Goal: Information Seeking & Learning: Check status

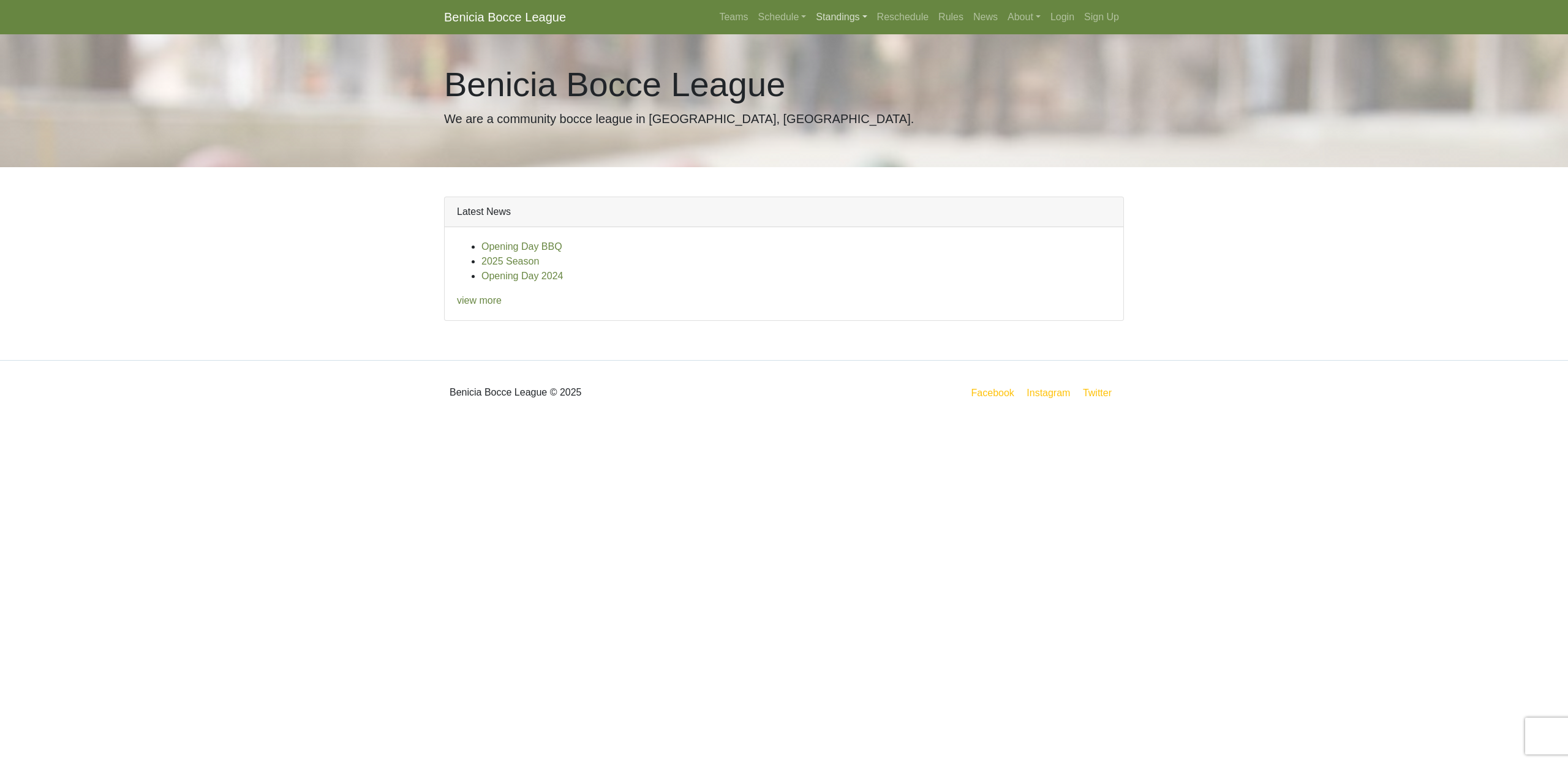
click at [843, 20] on link "Standings" at bounding box center [841, 17] width 61 height 24
click at [848, 107] on link "[DATE] Night" at bounding box center [860, 105] width 98 height 20
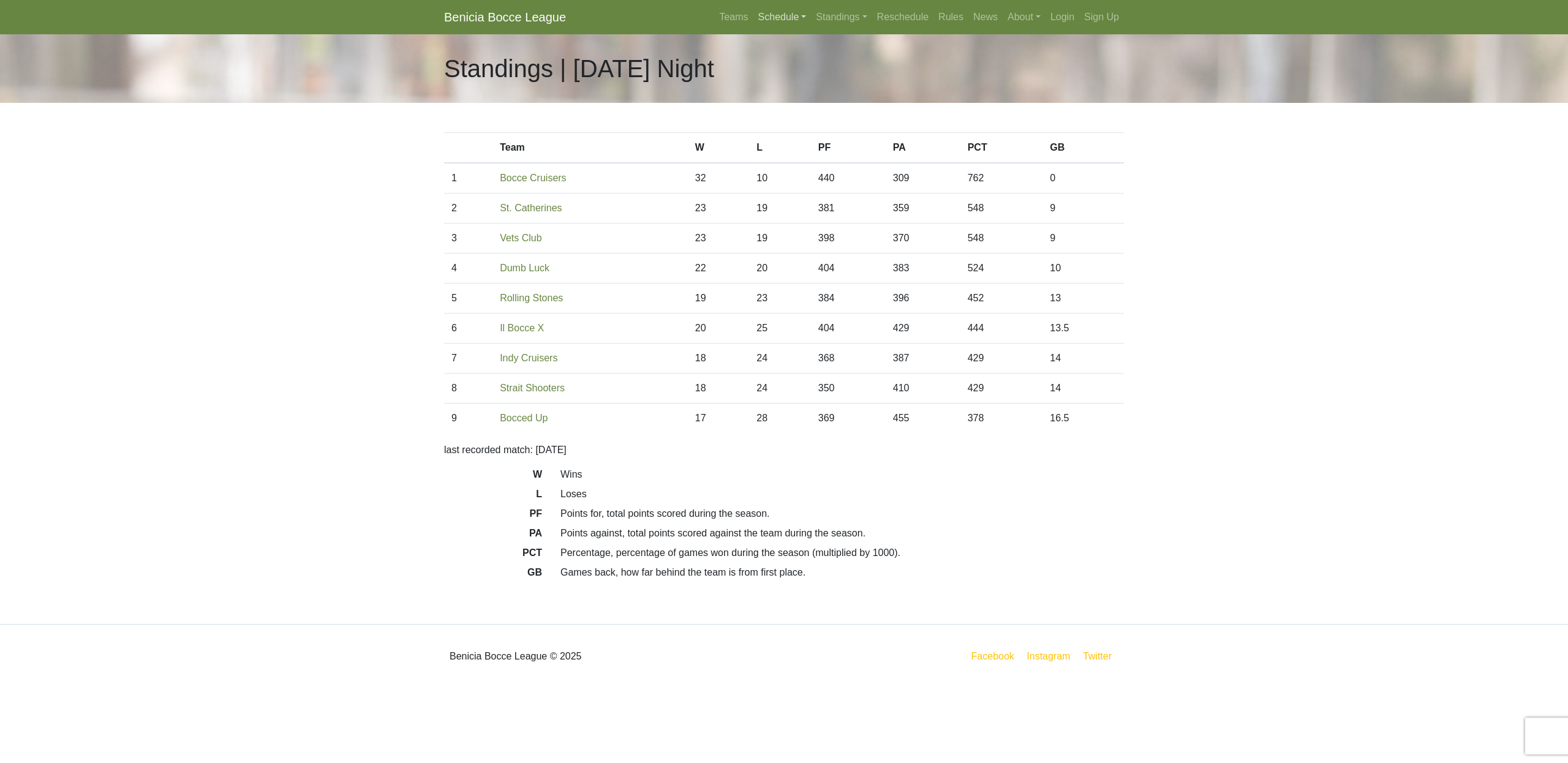
click at [753, 14] on link "Schedule" at bounding box center [782, 17] width 58 height 24
click at [784, 86] on link "[DATE] Night" at bounding box center [802, 85] width 98 height 20
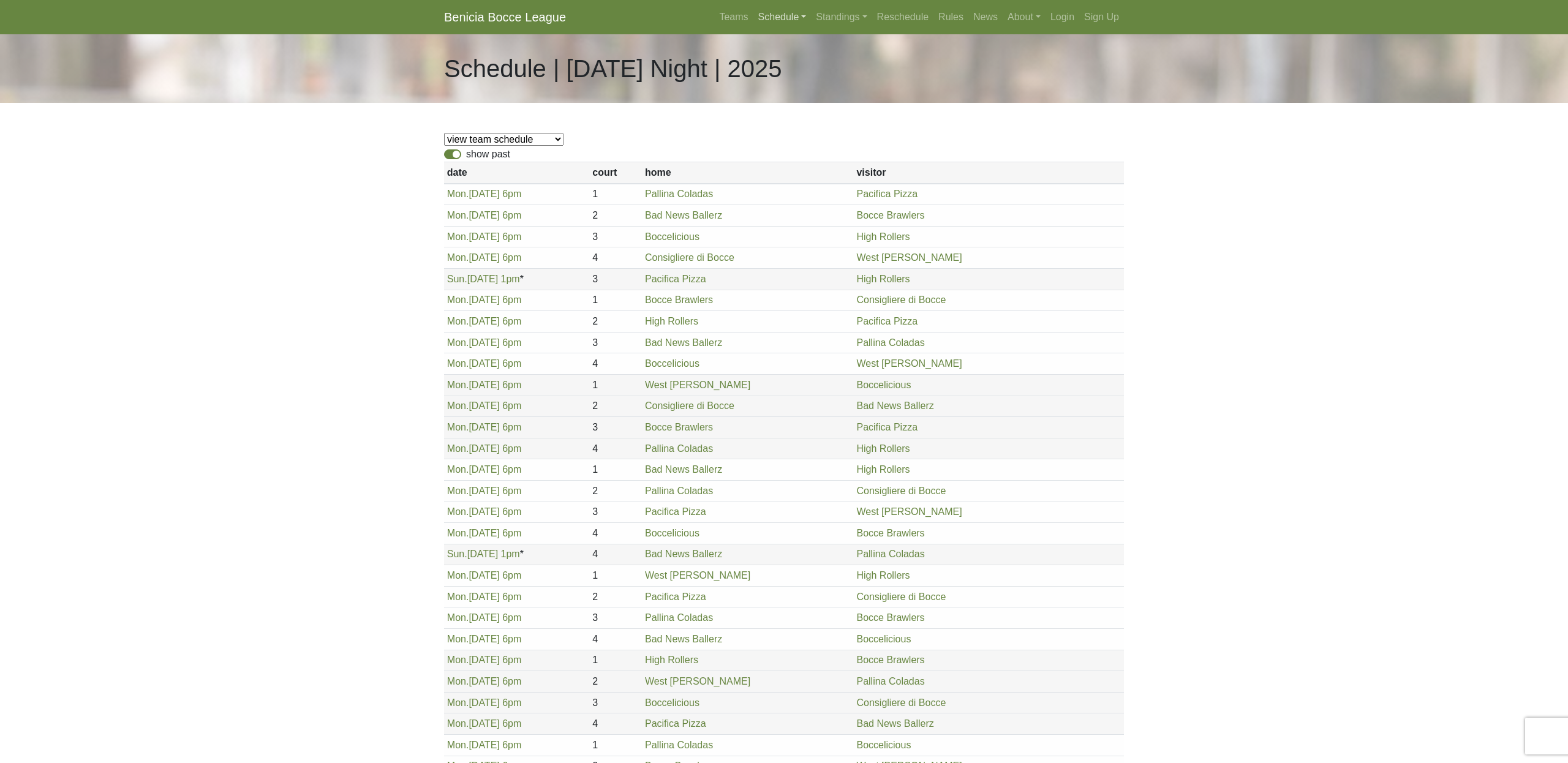
click at [775, 13] on link "Schedule" at bounding box center [782, 17] width 58 height 24
click at [767, 105] on link "[DATE] Night" at bounding box center [802, 105] width 98 height 20
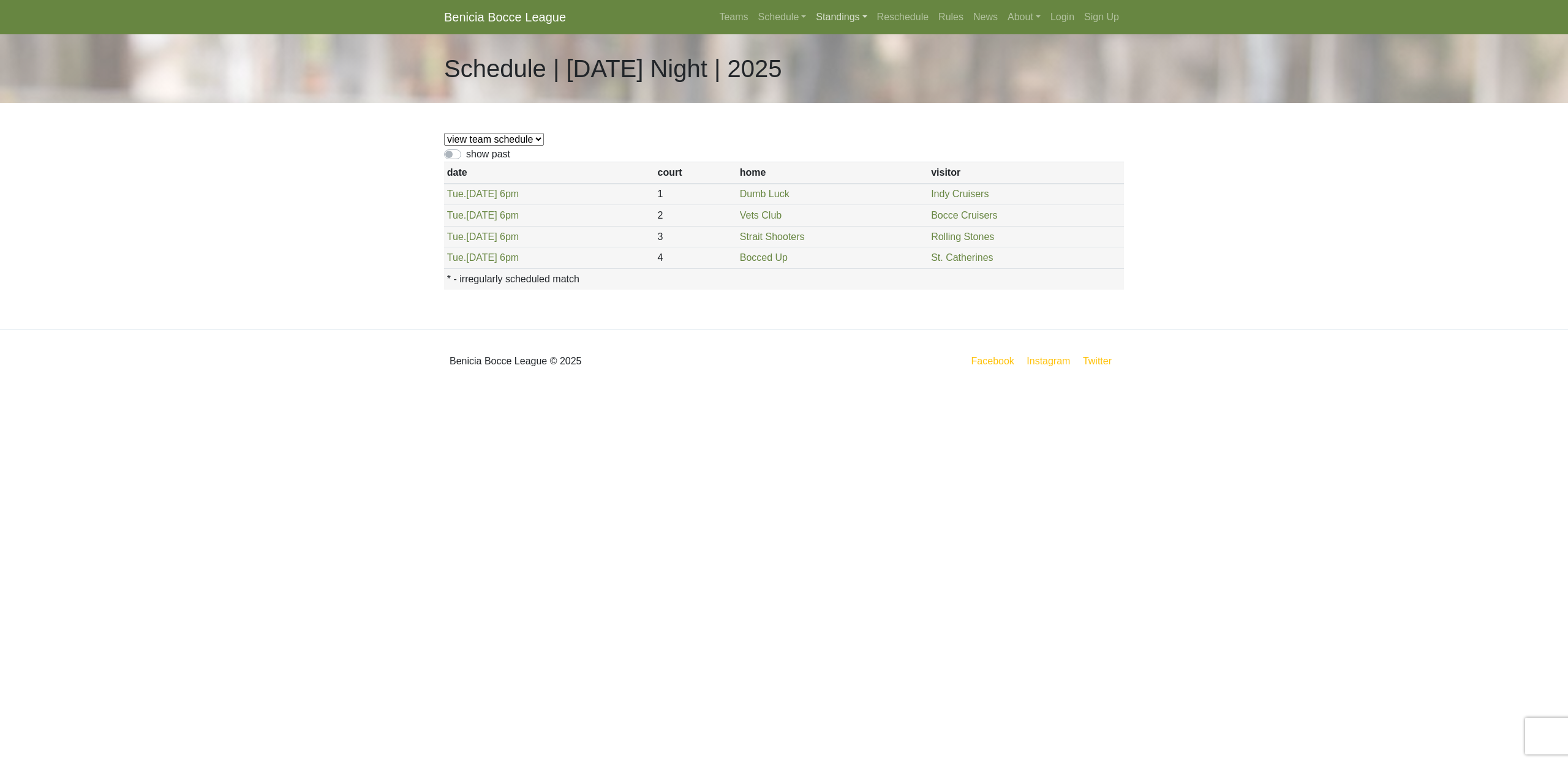
click at [838, 16] on link "Standings" at bounding box center [841, 17] width 61 height 24
click at [712, 96] on div "Schedule | Tuesday Night | 2025" at bounding box center [784, 68] width 698 height 68
click at [840, 22] on link "Standings" at bounding box center [841, 17] width 61 height 24
click at [831, 107] on link "[DATE] Night" at bounding box center [860, 105] width 98 height 20
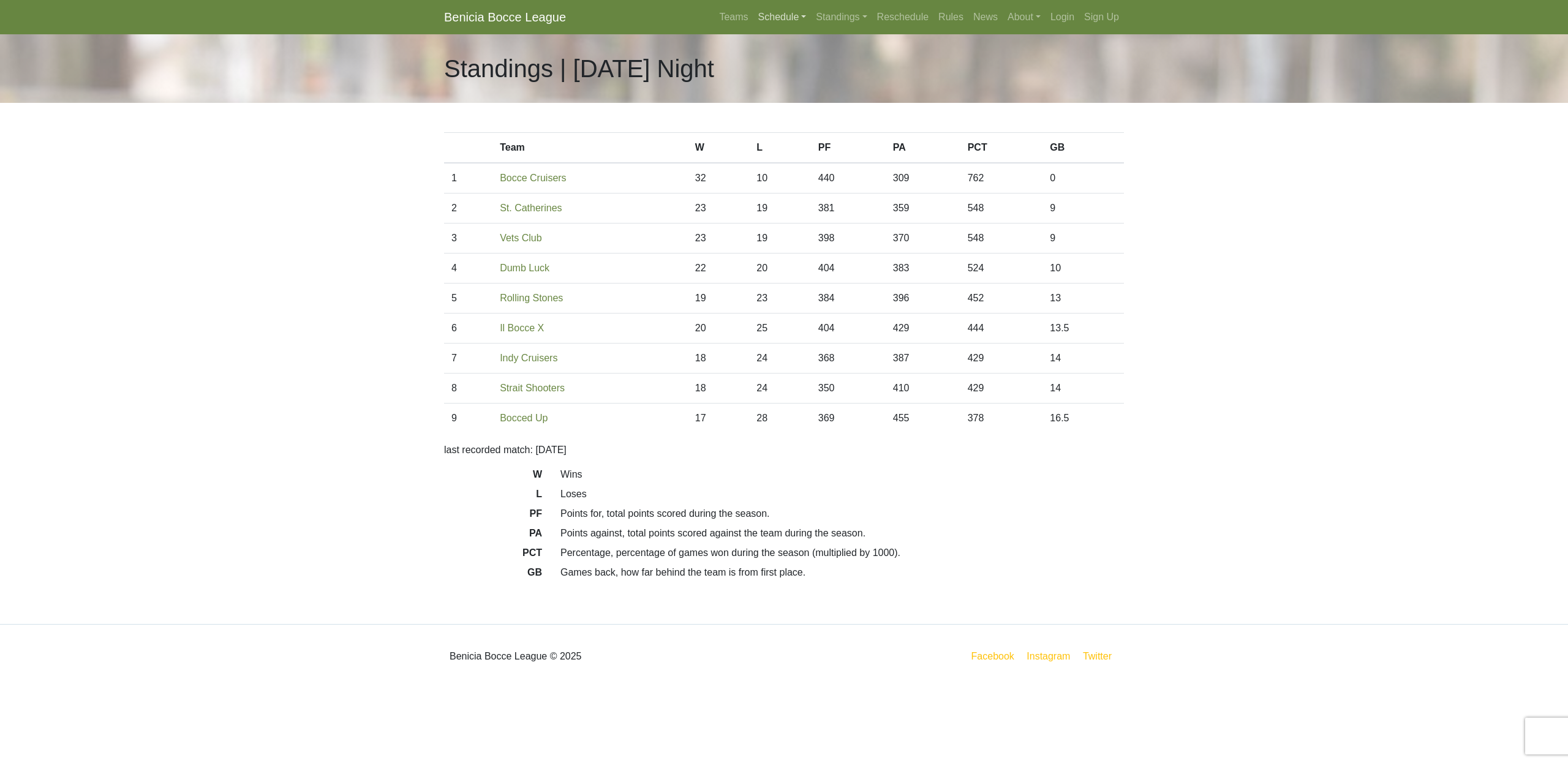
click at [771, 18] on link "Schedule" at bounding box center [782, 17] width 58 height 24
click at [787, 107] on link "[DATE] Night" at bounding box center [802, 105] width 98 height 20
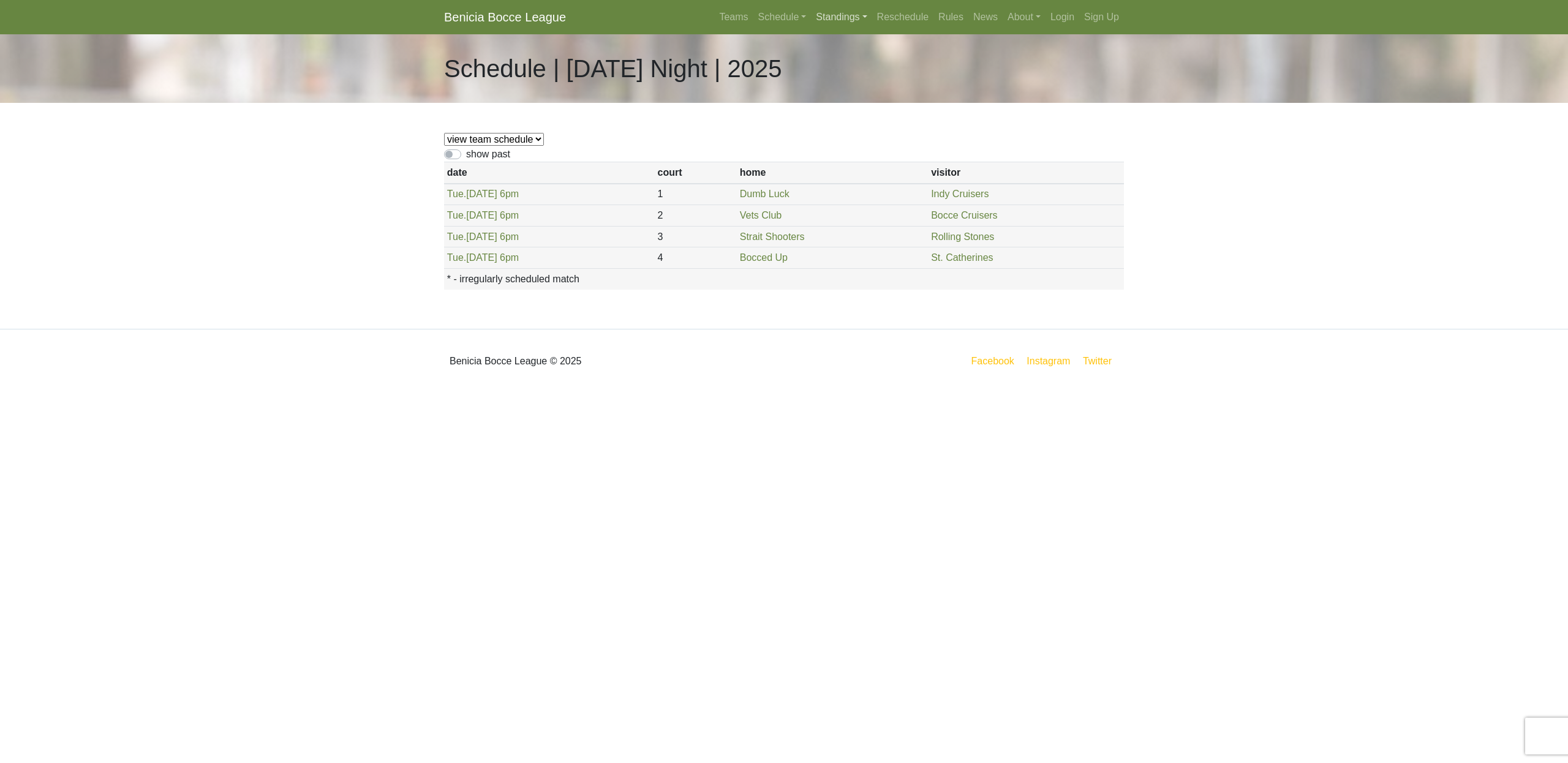
click at [821, 18] on link "Standings" at bounding box center [841, 17] width 61 height 24
click at [828, 123] on link "[DATE] Night" at bounding box center [860, 124] width 98 height 20
